Goal: Transaction & Acquisition: Purchase product/service

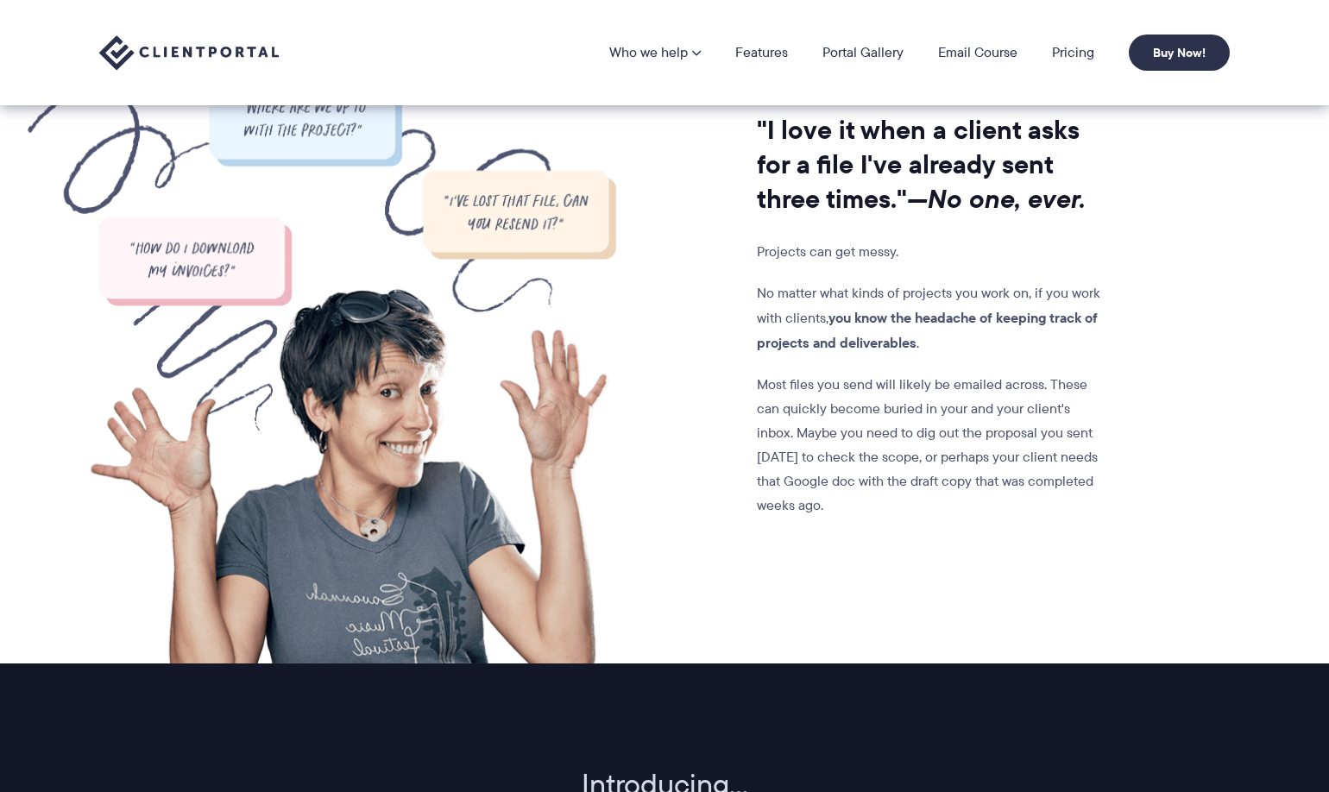
scroll to position [1281, 0]
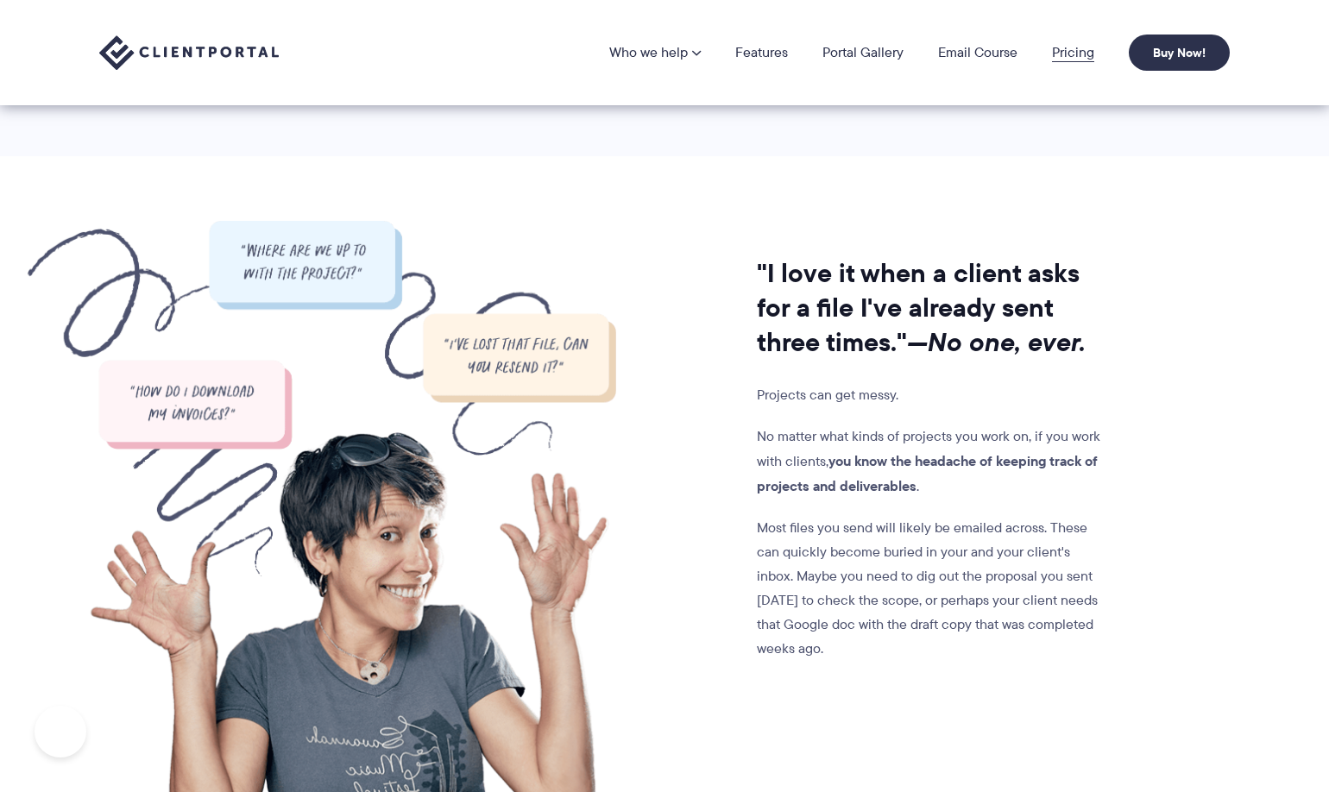
click at [1068, 48] on link "Pricing" at bounding box center [1073, 53] width 42 height 14
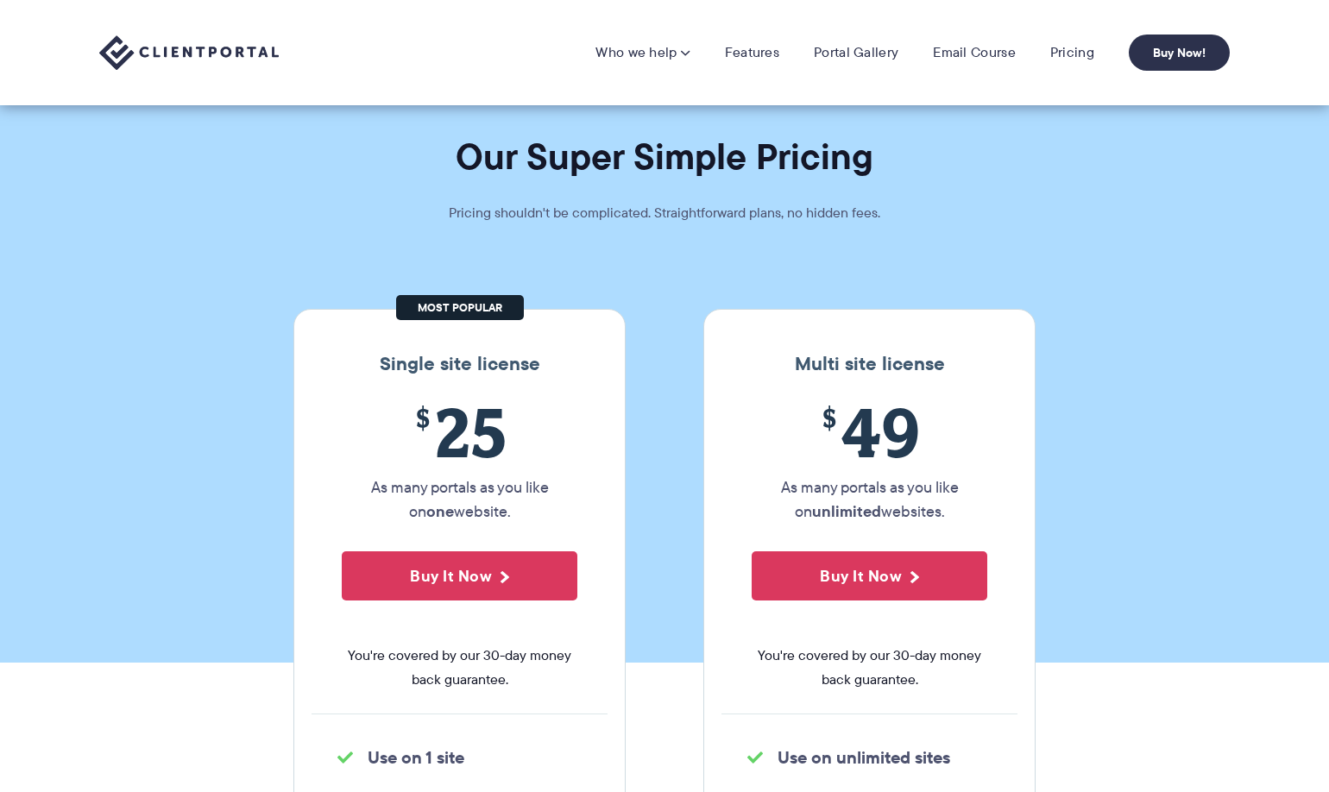
scroll to position [237, 0]
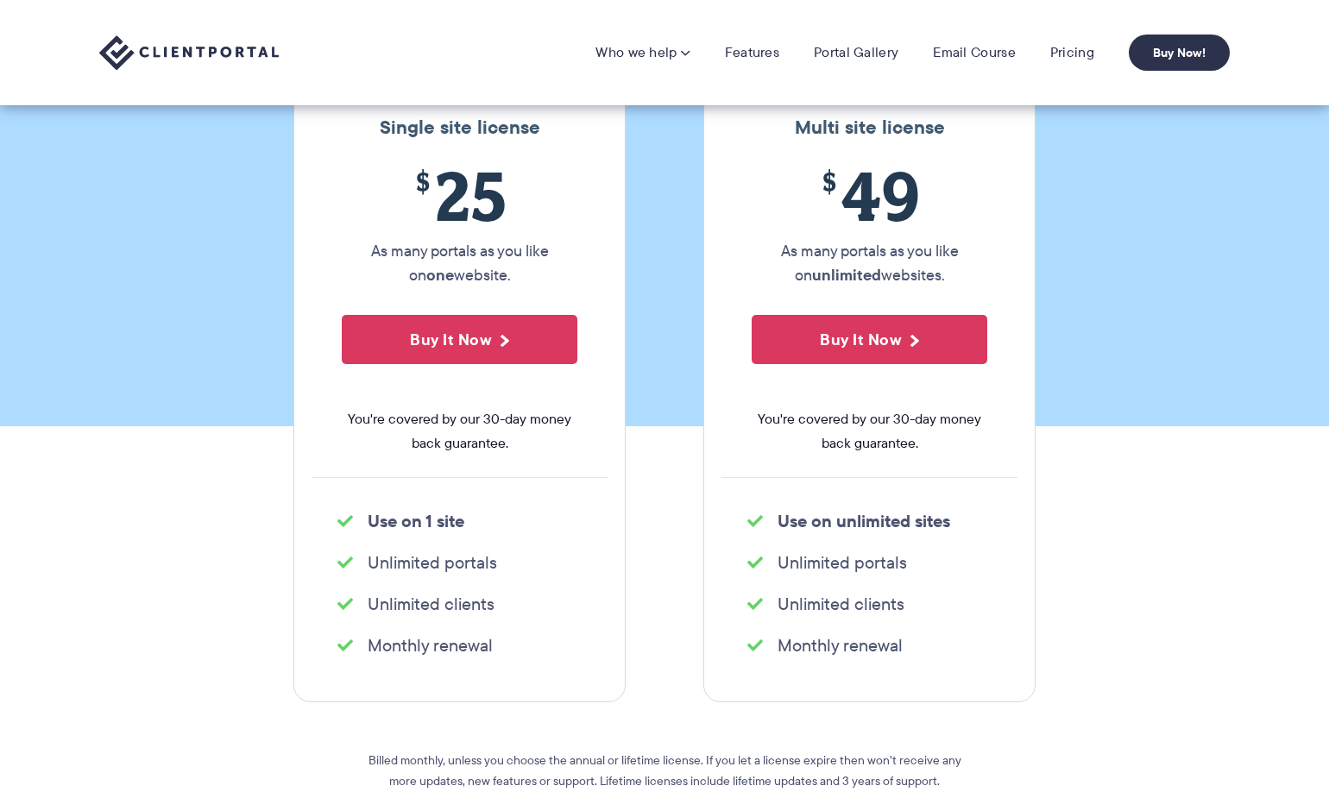
click at [467, 576] on ul "Unlimited portals" at bounding box center [460, 563] width 296 height 35
drag, startPoint x: 0, startPoint y: 0, endPoint x: 467, endPoint y: 576, distance: 741.4
click at [467, 576] on ul "Unlimited portals" at bounding box center [460, 563] width 296 height 35
click at [451, 511] on strong "Use on 1 site" at bounding box center [416, 521] width 97 height 26
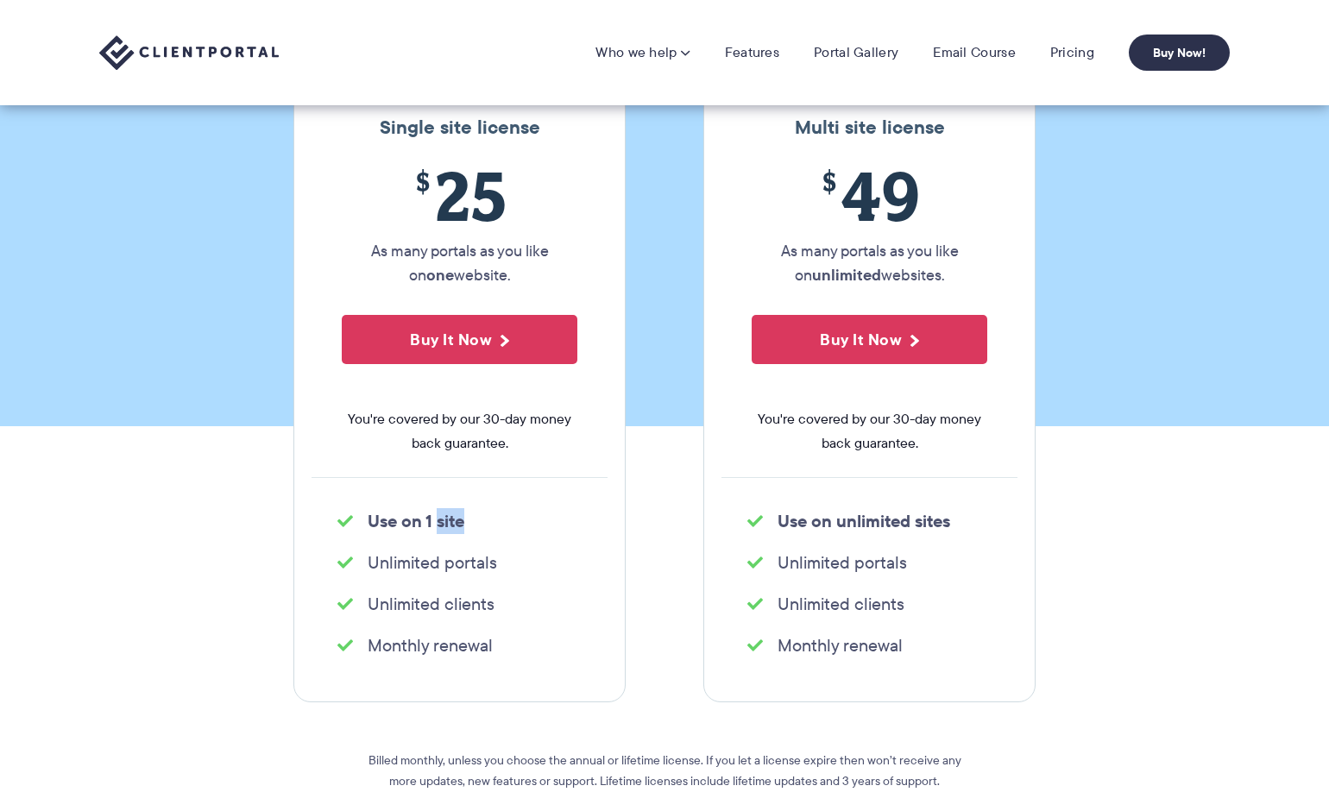
click at [451, 511] on strong "Use on 1 site" at bounding box center [416, 521] width 97 height 26
click at [873, 508] on strong "Use on unlimited sites" at bounding box center [864, 521] width 173 height 26
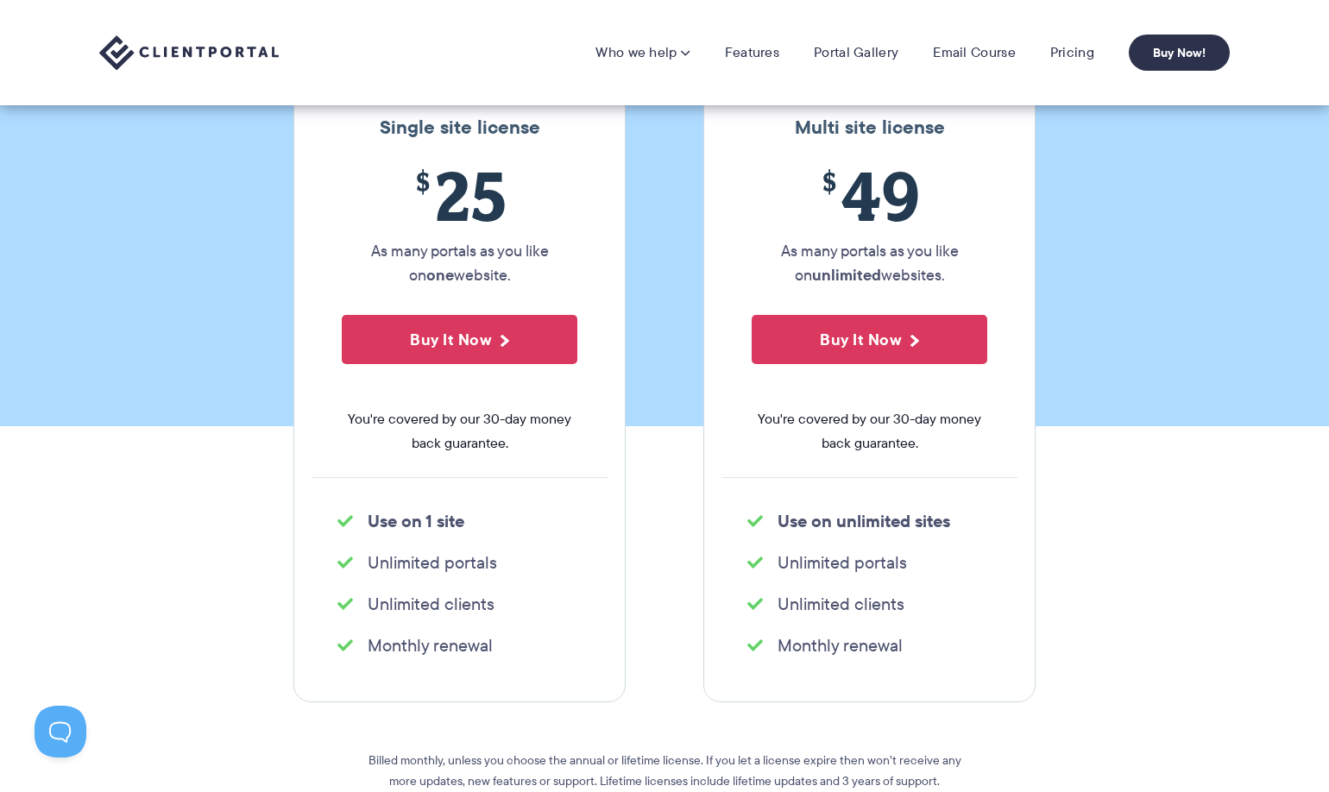
click at [459, 521] on strong "Use on 1 site" at bounding box center [416, 521] width 97 height 26
click at [440, 568] on li "Unlimited portals" at bounding box center [460, 563] width 244 height 24
click at [458, 606] on li "Unlimited clients" at bounding box center [460, 604] width 244 height 24
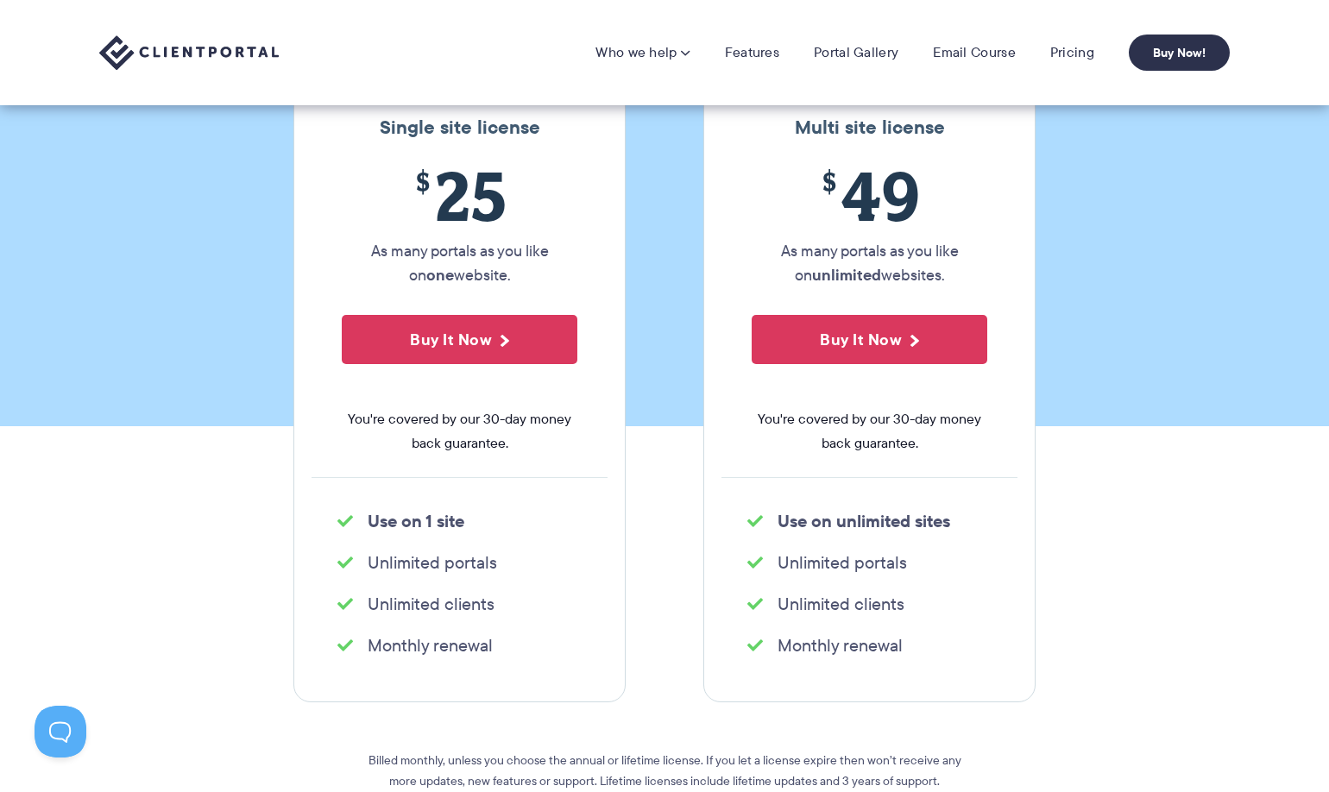
click at [458, 606] on li "Unlimited clients" at bounding box center [460, 604] width 244 height 24
click at [469, 645] on li "Monthly renewal" at bounding box center [460, 646] width 244 height 24
click at [875, 525] on strong "Use on unlimited sites" at bounding box center [864, 521] width 173 height 26
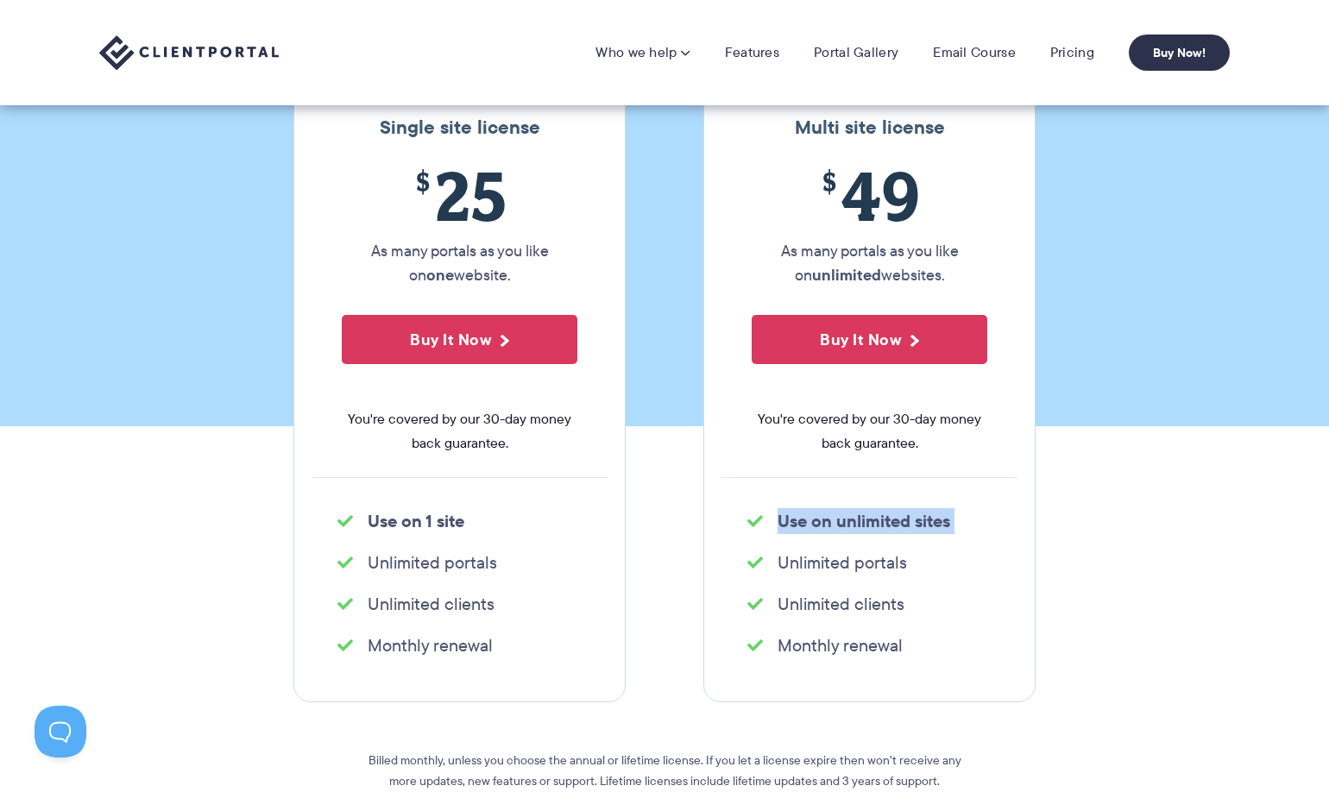
click at [875, 525] on strong "Use on unlimited sites" at bounding box center [864, 521] width 173 height 26
click at [948, 450] on span "You're covered by our 30-day money back guarantee." at bounding box center [870, 431] width 236 height 48
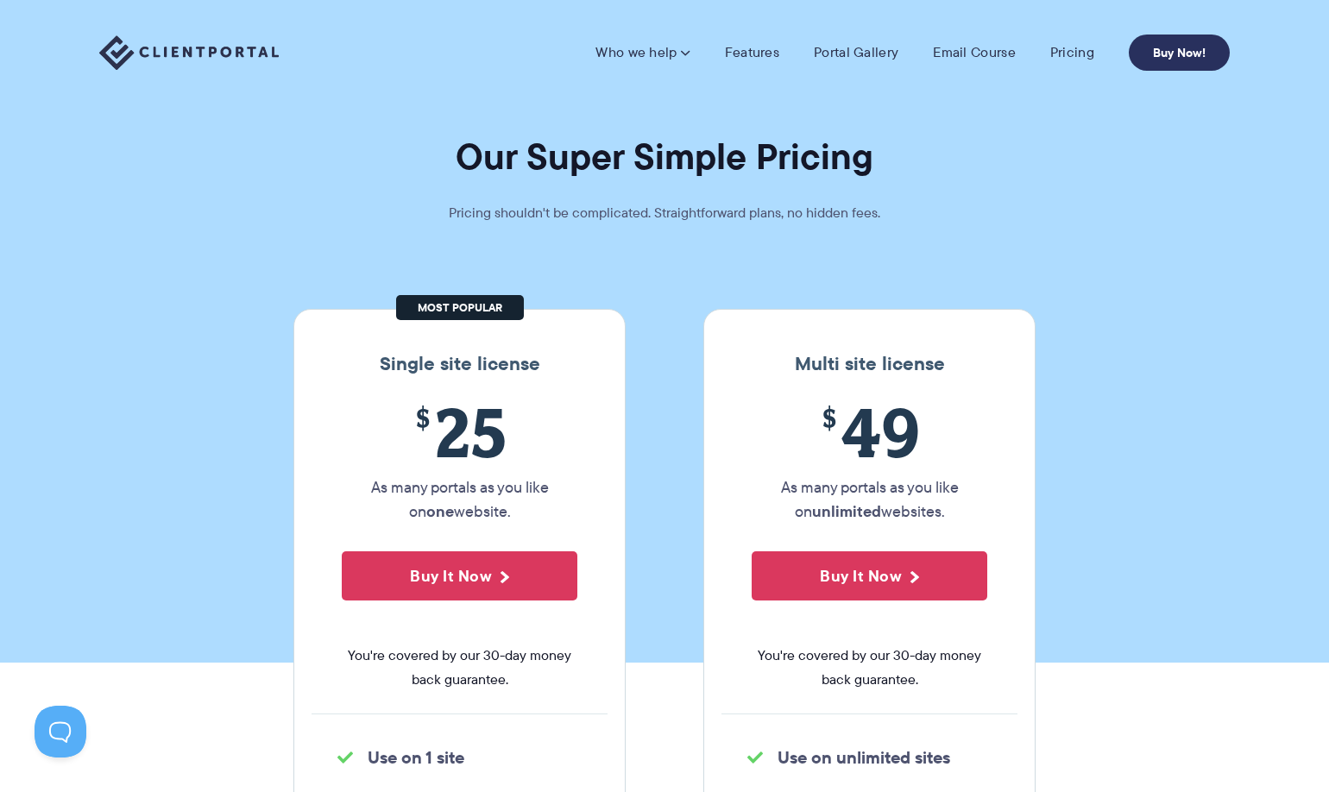
click at [1172, 45] on link "Buy Now!" at bounding box center [1179, 53] width 101 height 36
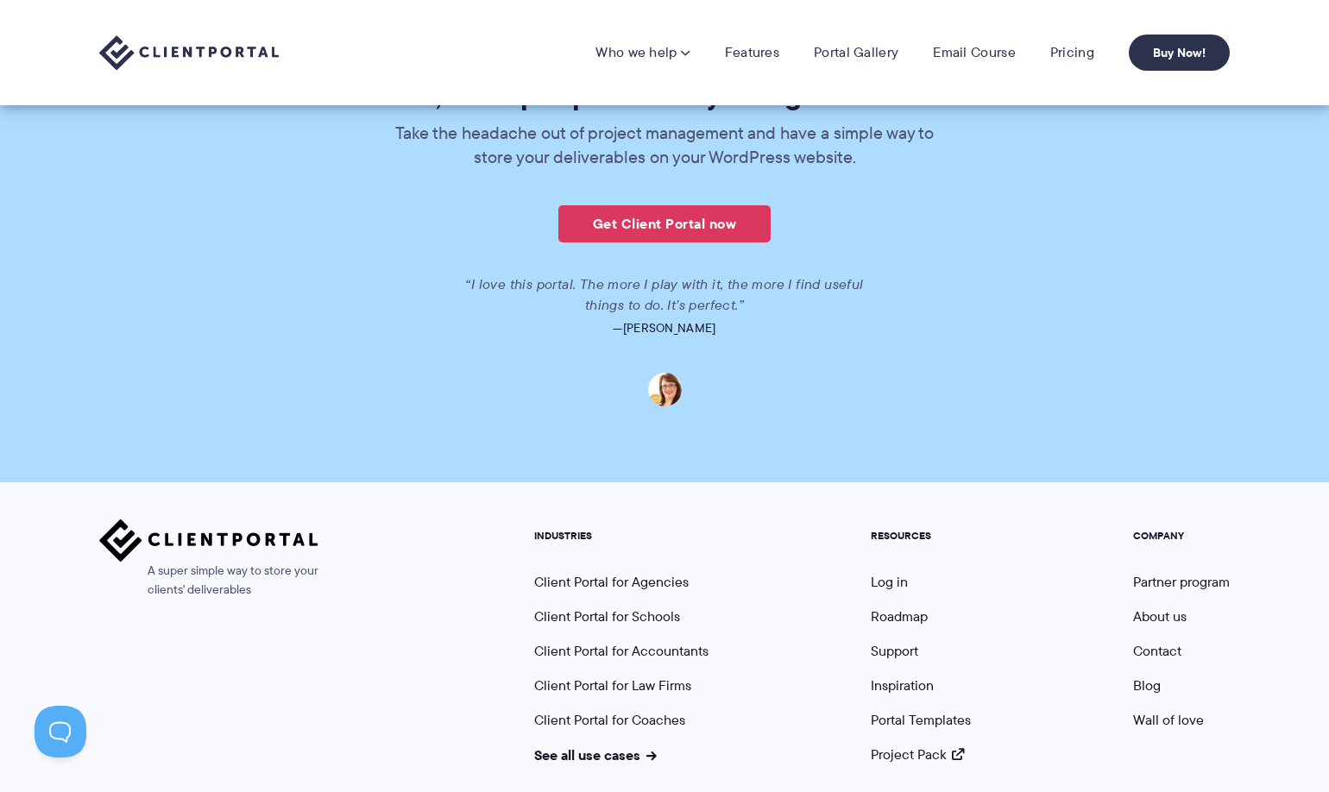
scroll to position [4165, 0]
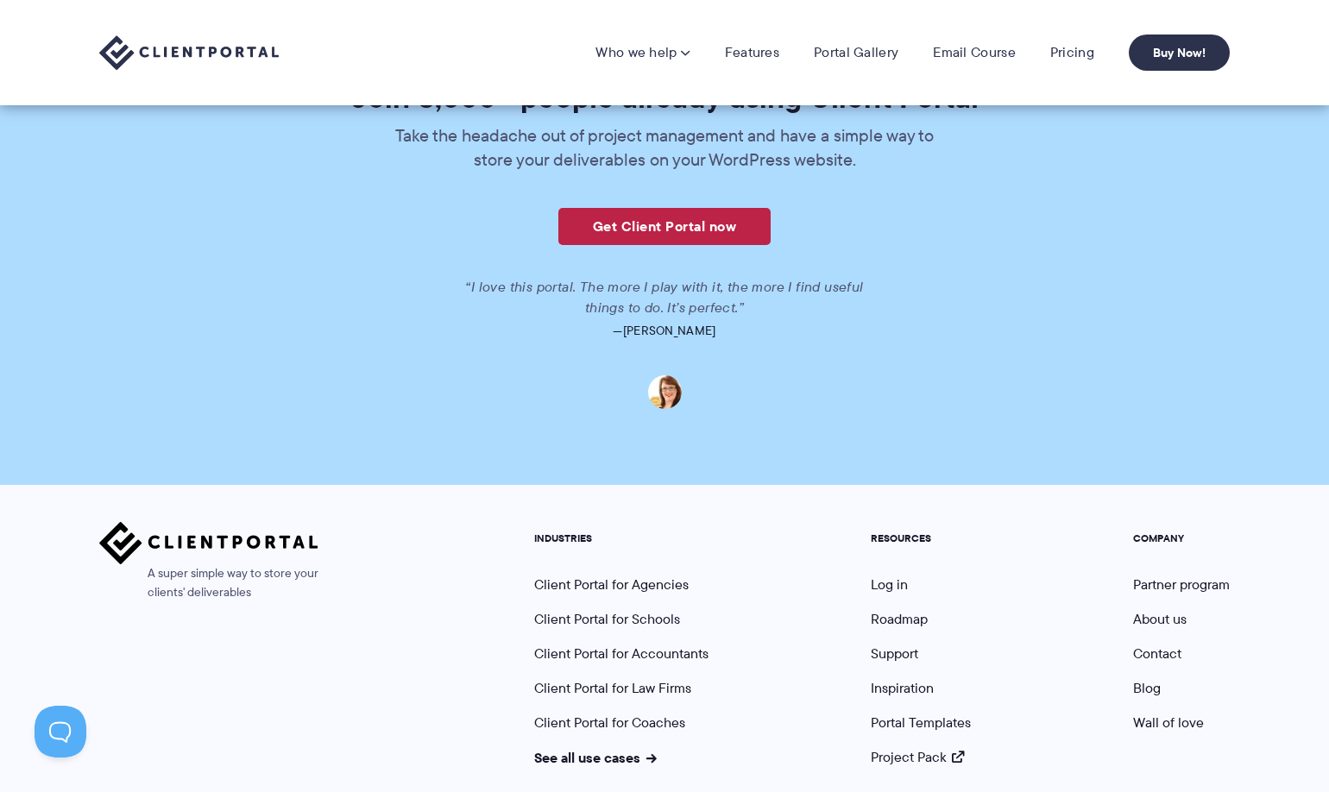
click at [733, 211] on link "Get Client Portal now" at bounding box center [665, 226] width 212 height 37
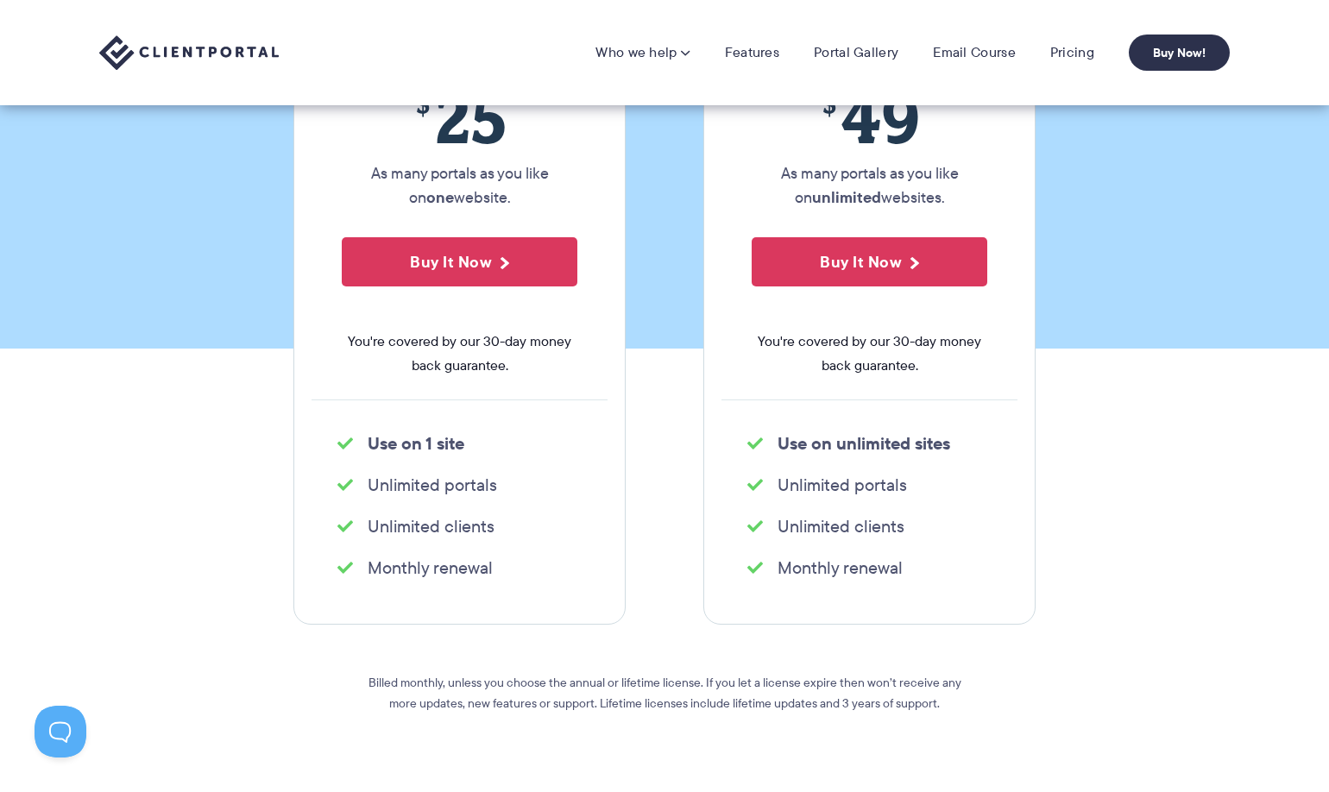
scroll to position [312, 0]
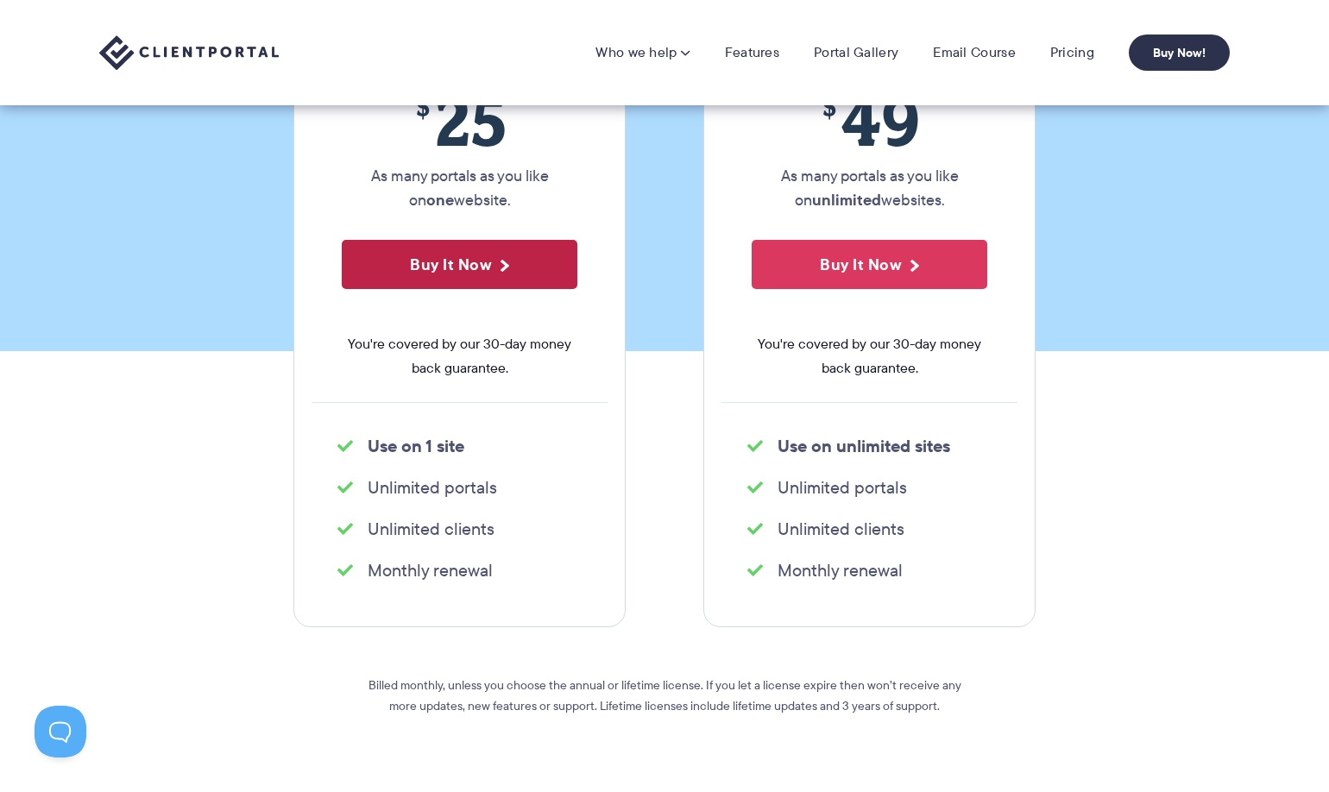
click at [493, 275] on button "Buy It Now" at bounding box center [460, 264] width 236 height 49
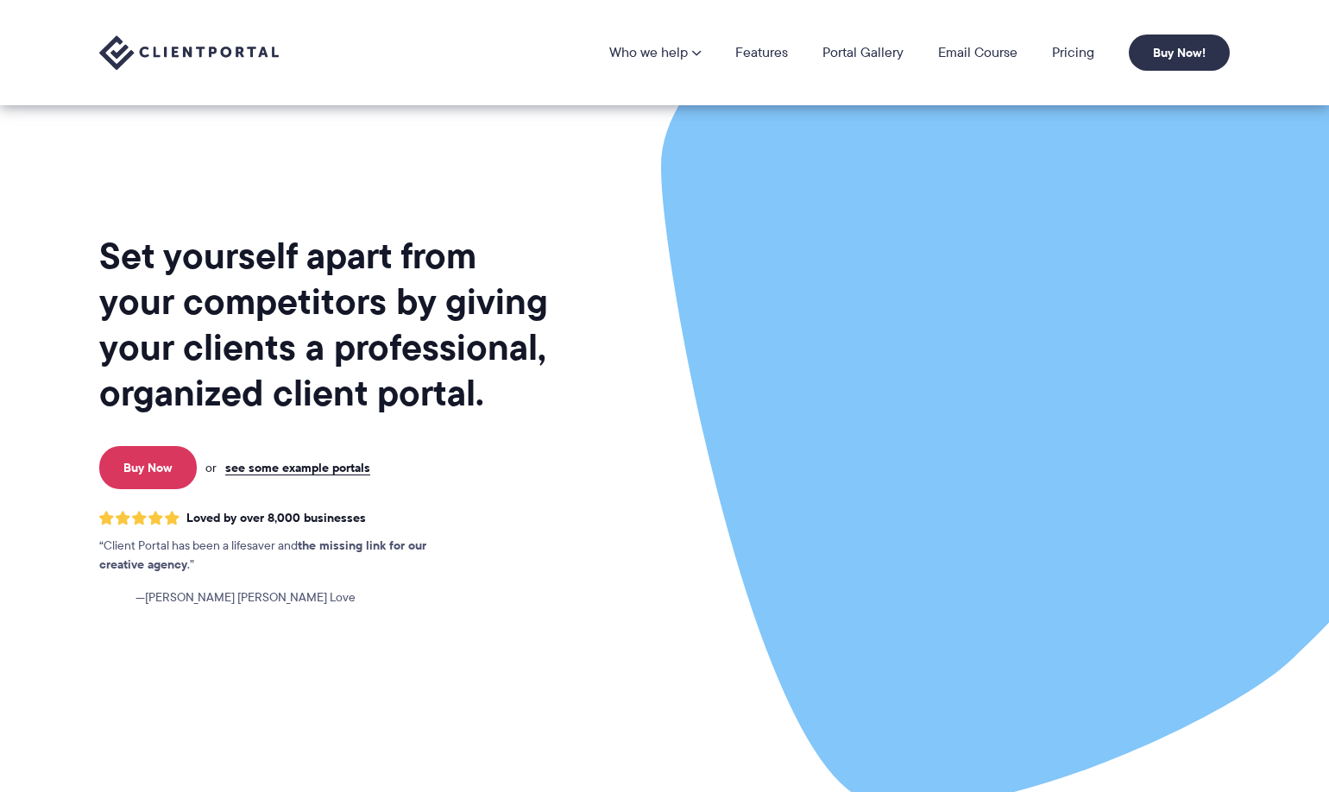
scroll to position [4131, 0]
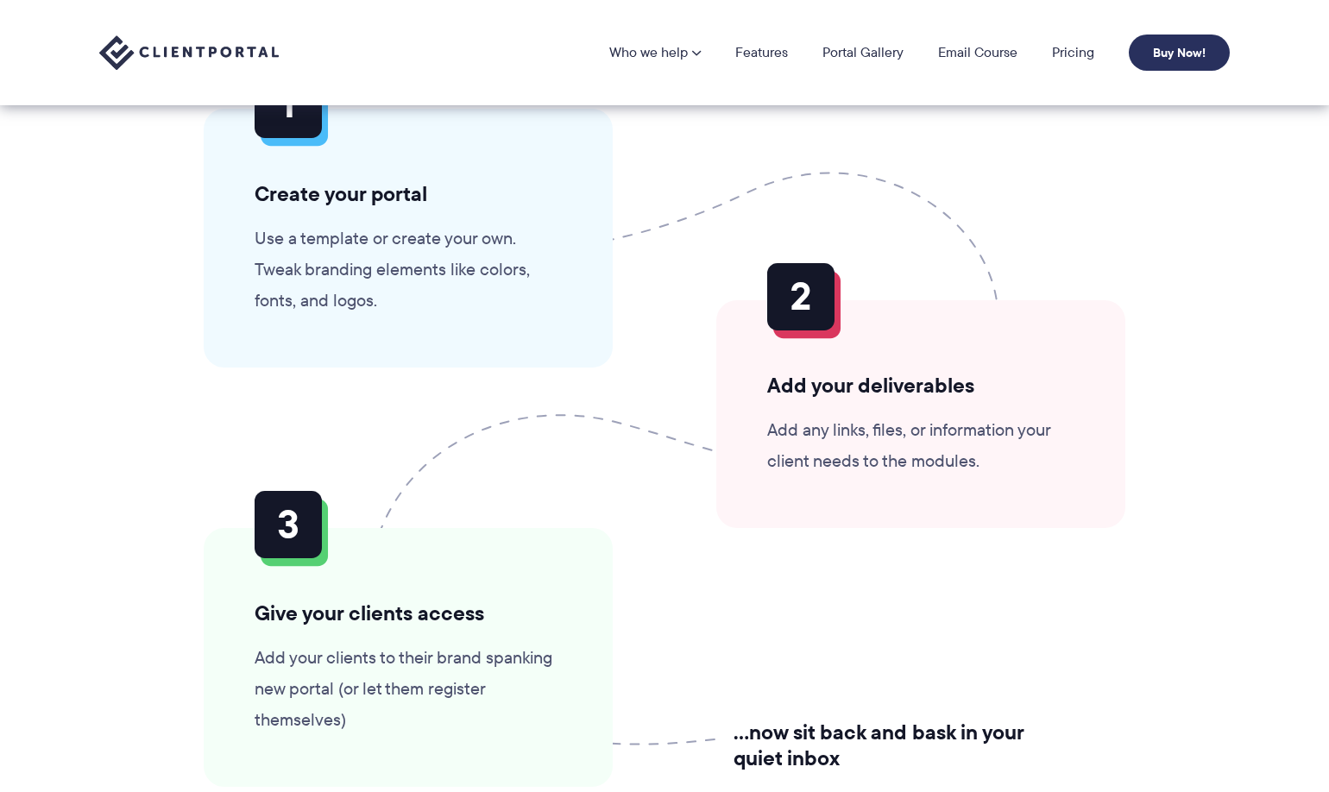
click at [1205, 62] on link "Buy Now!" at bounding box center [1179, 53] width 101 height 36
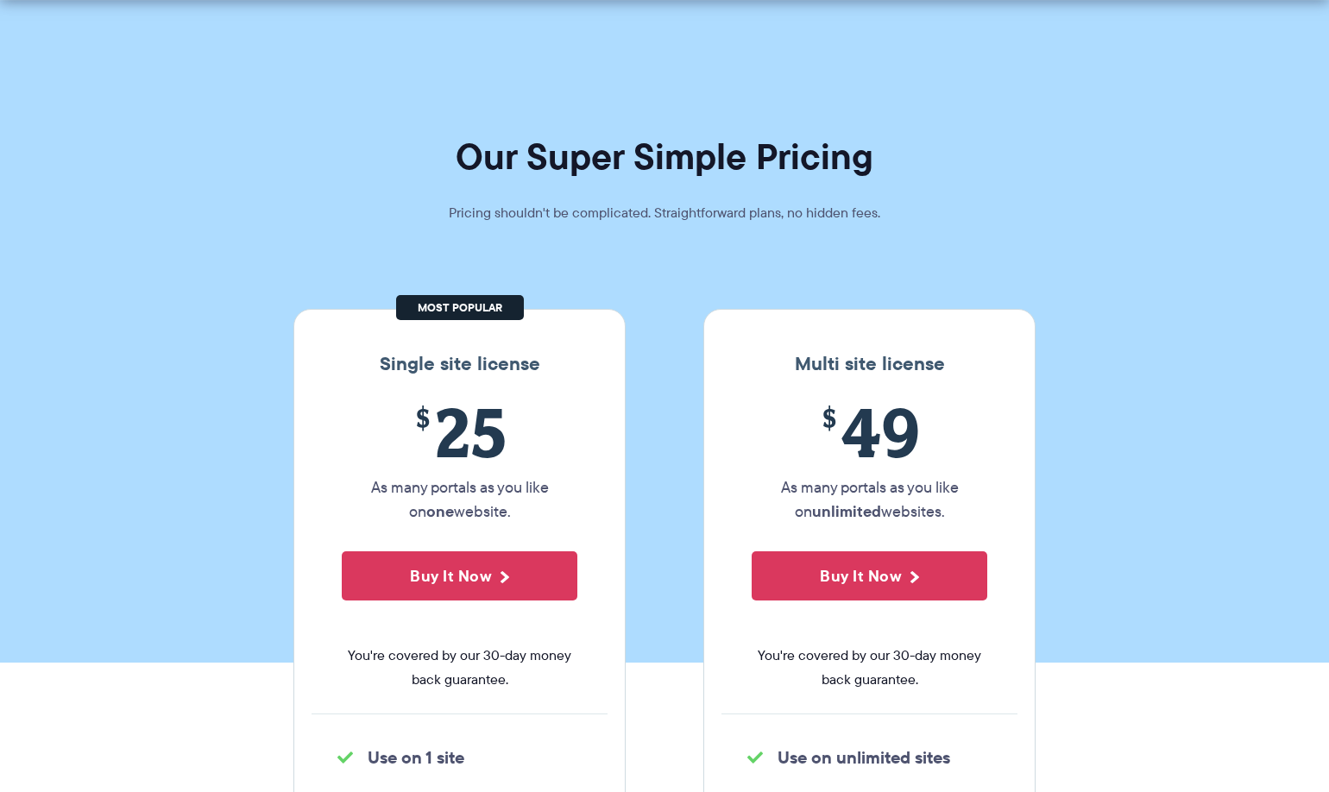
scroll to position [184, 0]
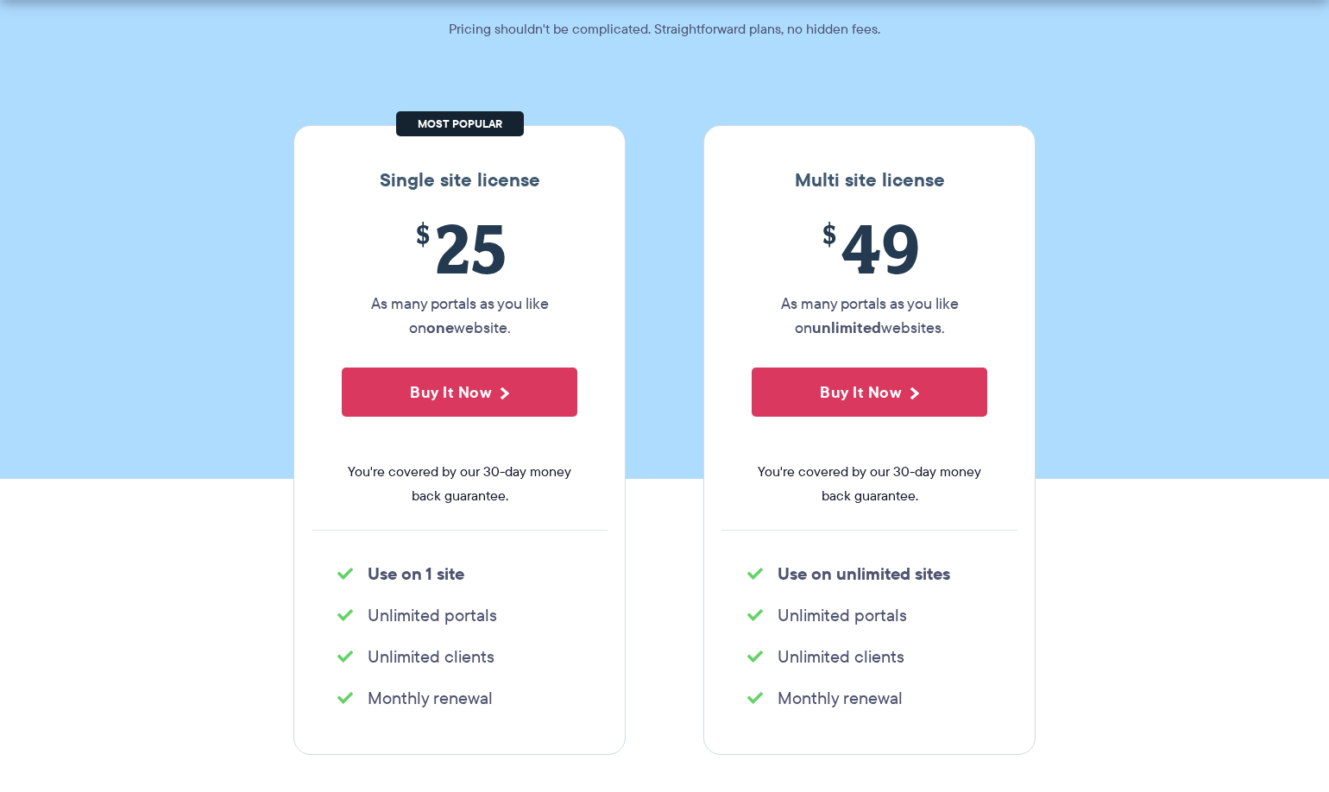
click at [483, 401] on button "Buy It Now" at bounding box center [460, 392] width 236 height 49
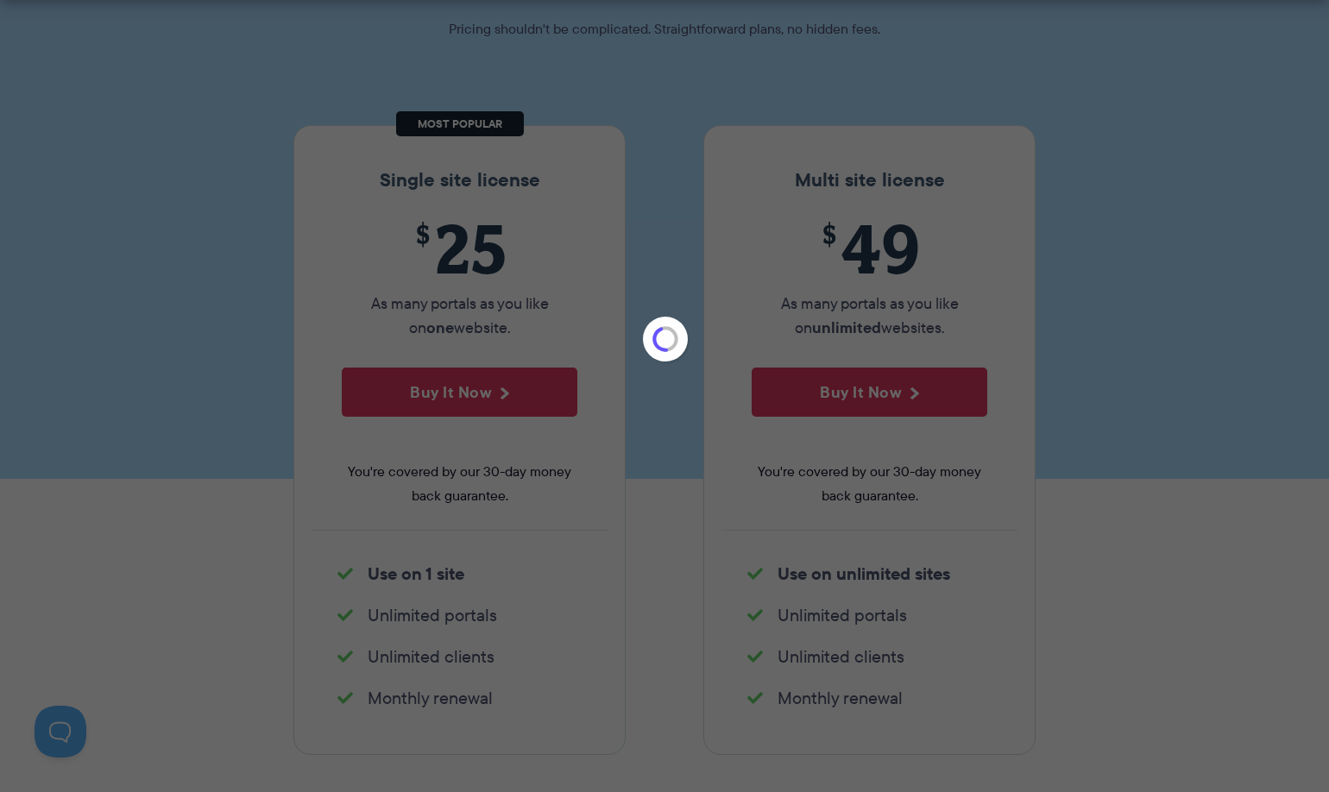
scroll to position [0, 0]
